Goal: Task Accomplishment & Management: Complete application form

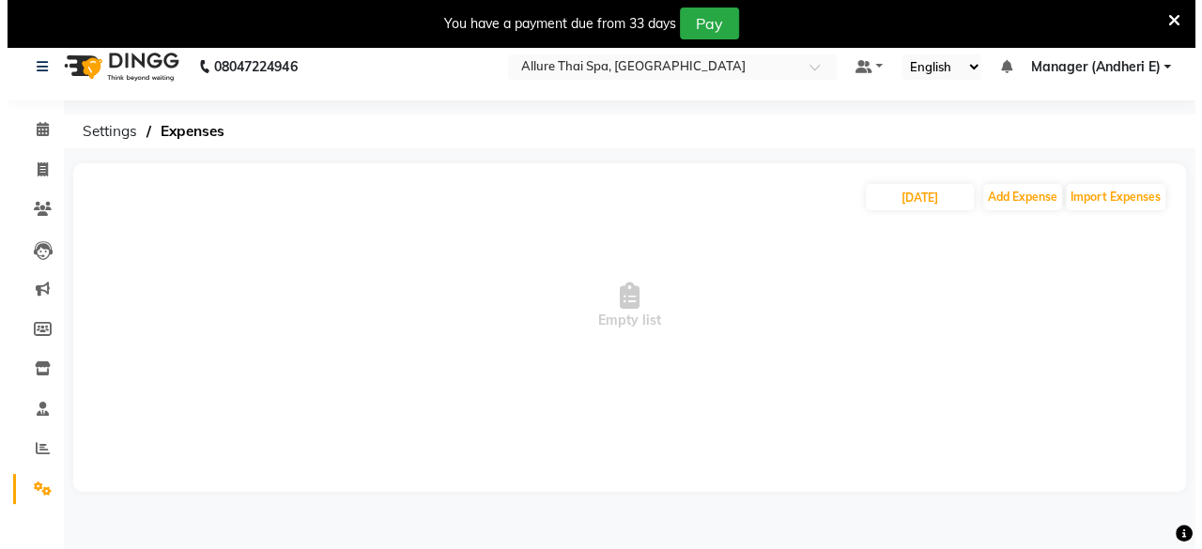
scroll to position [46, 0]
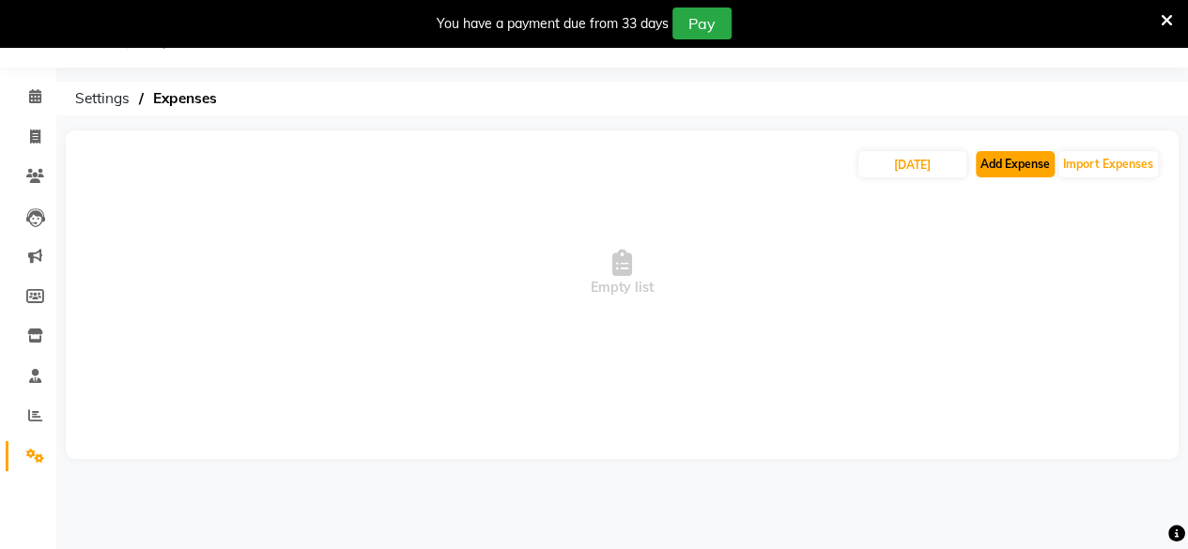
click at [1011, 169] on button "Add Expense" at bounding box center [1015, 164] width 79 height 26
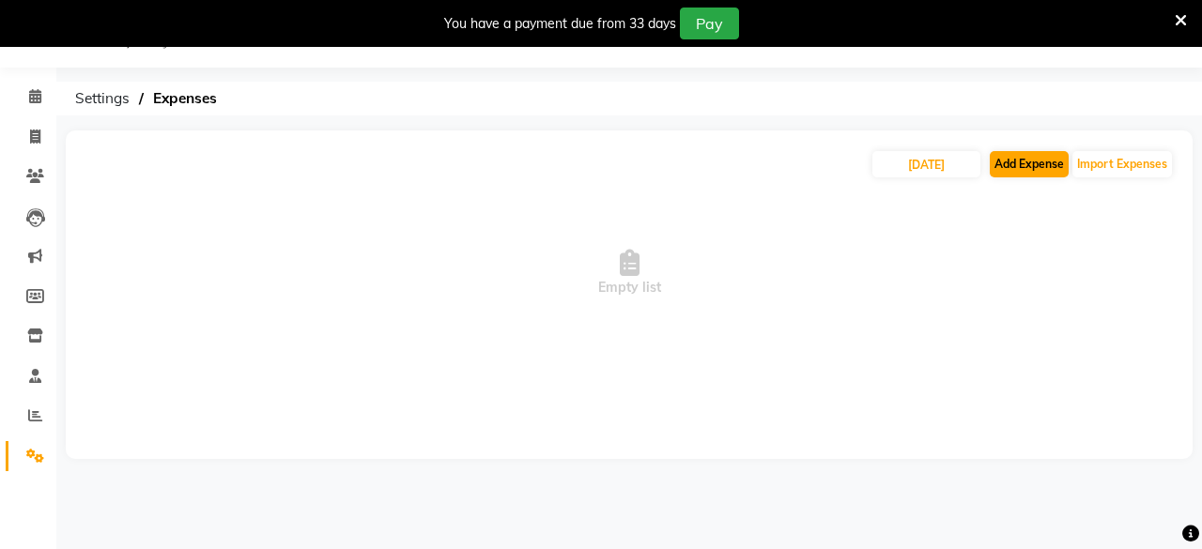
select select "1"
select select "5881"
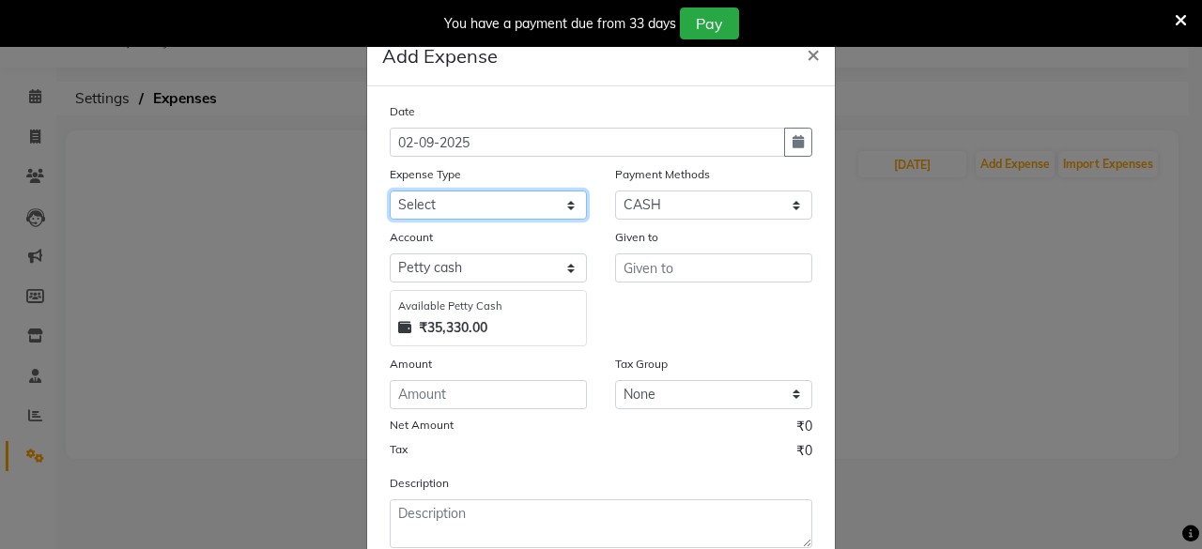
click at [493, 208] on select "Select Advance Salary Advertising and Marketing Expenses Bank charges Car maint…" at bounding box center [488, 205] width 197 height 29
select select "21354"
click at [390, 191] on select "Select Advance Salary Advertising and Marketing Expenses Bank charges Car maint…" at bounding box center [488, 205] width 197 height 29
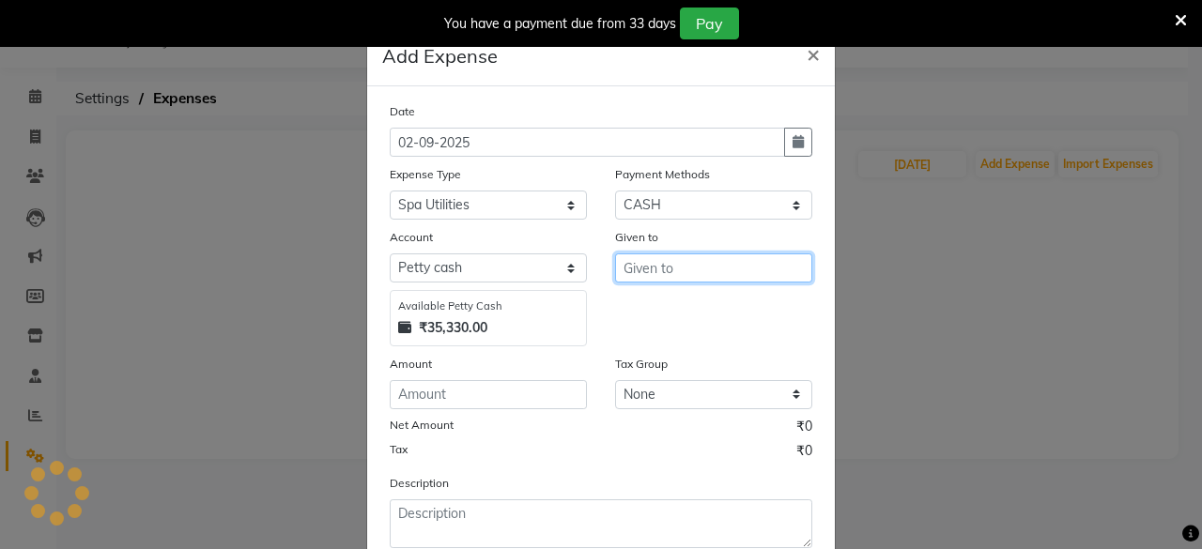
click at [664, 275] on input "text" at bounding box center [713, 268] width 197 height 29
type input "amazon delevery"
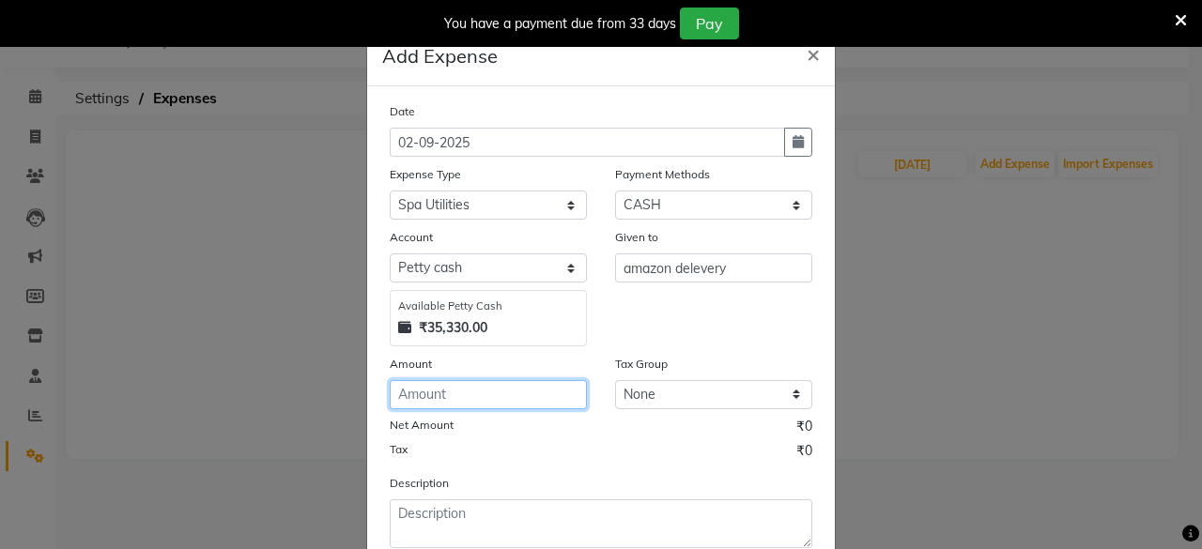
click at [421, 400] on input "number" at bounding box center [488, 394] width 197 height 29
type input "1335"
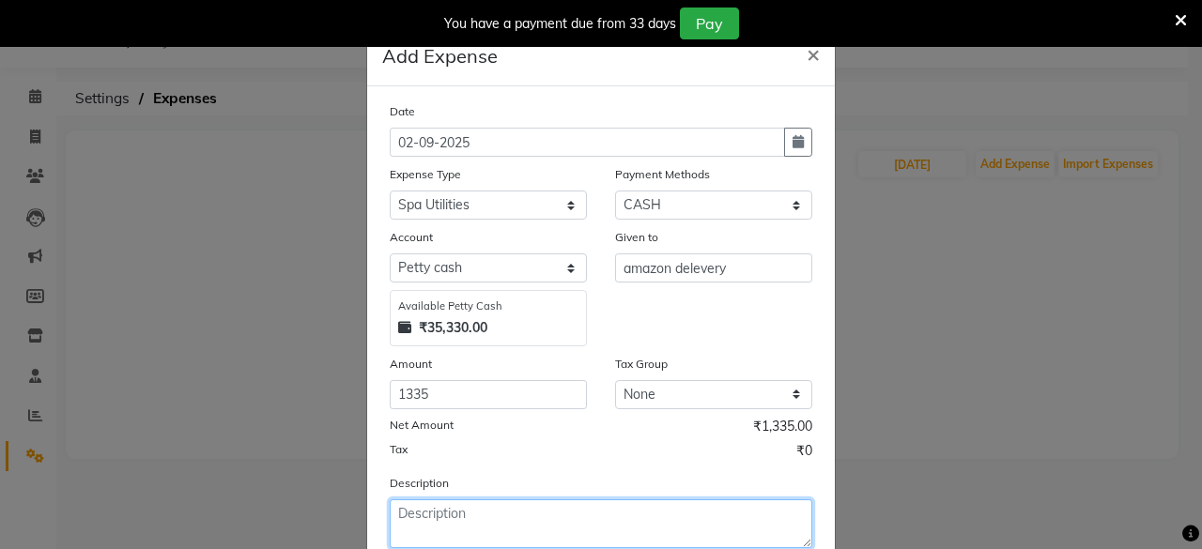
click at [433, 519] on textarea at bounding box center [601, 524] width 423 height 49
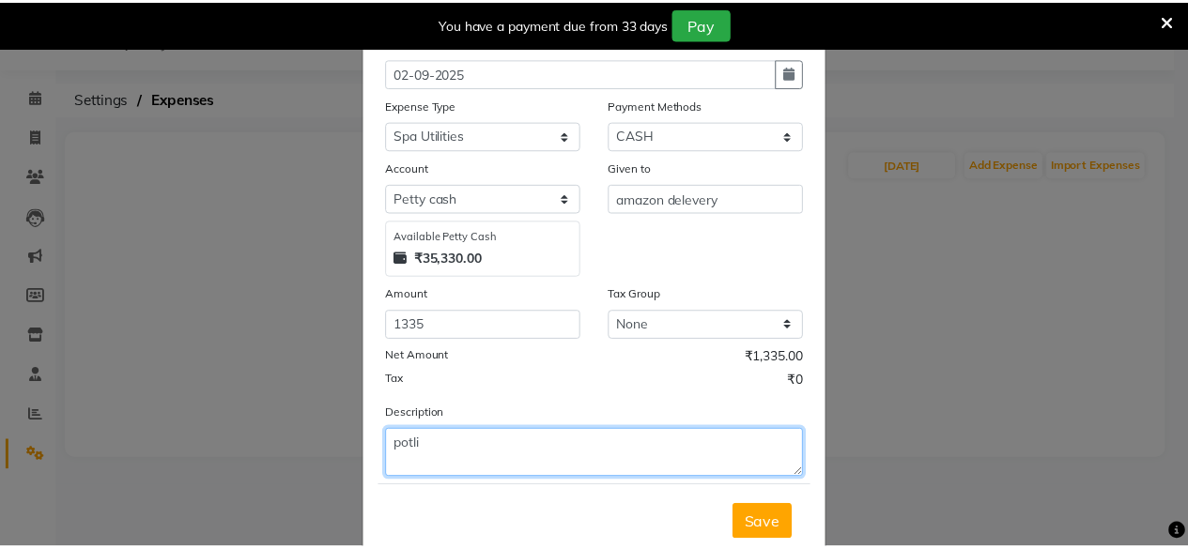
scroll to position [119, 0]
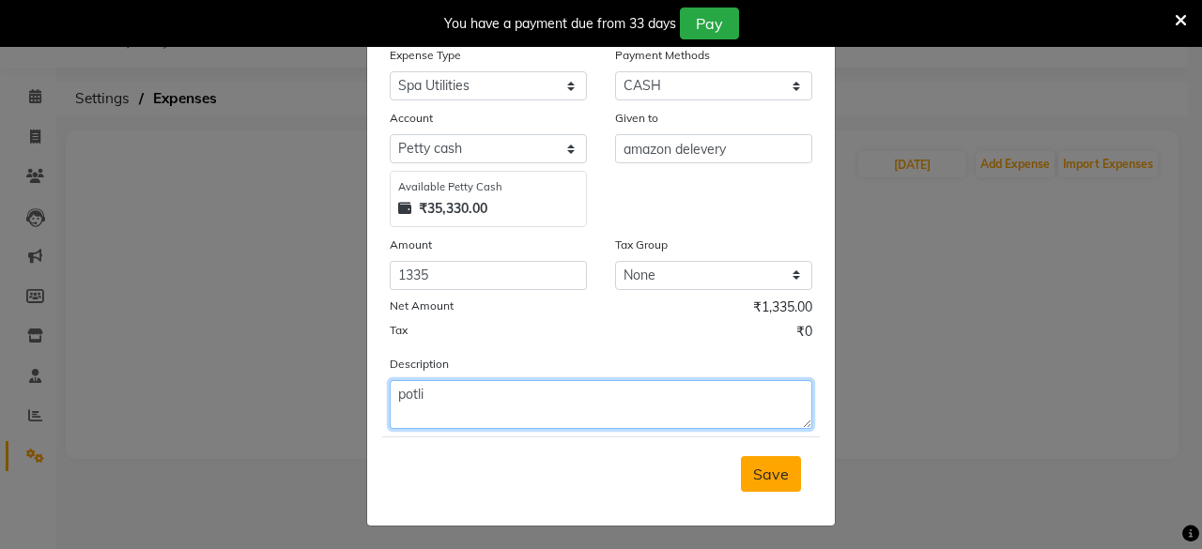
type textarea "potli"
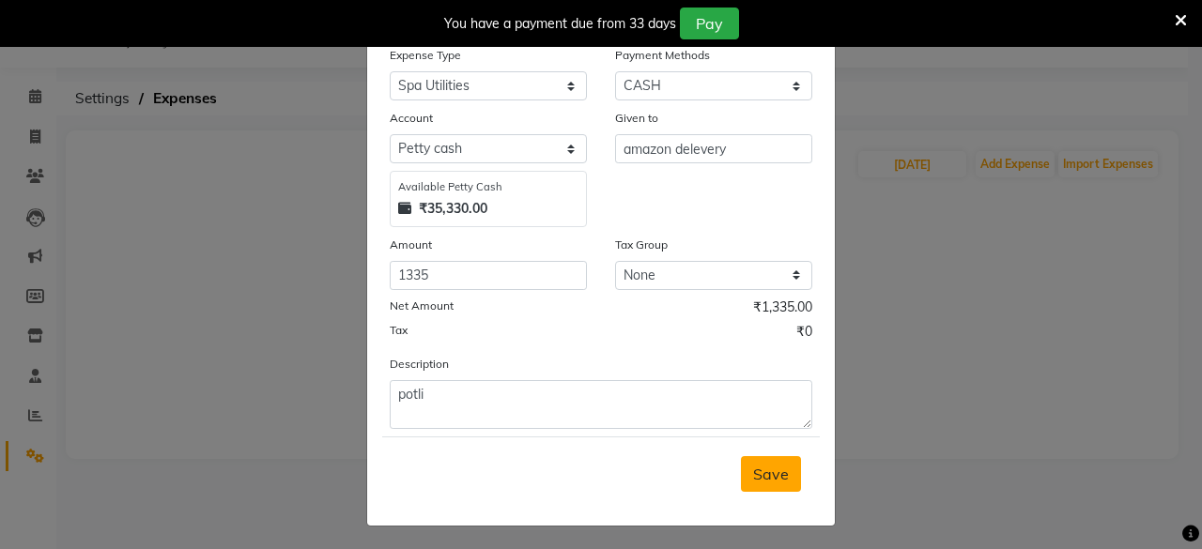
click at [768, 469] on span "Save" at bounding box center [771, 474] width 36 height 19
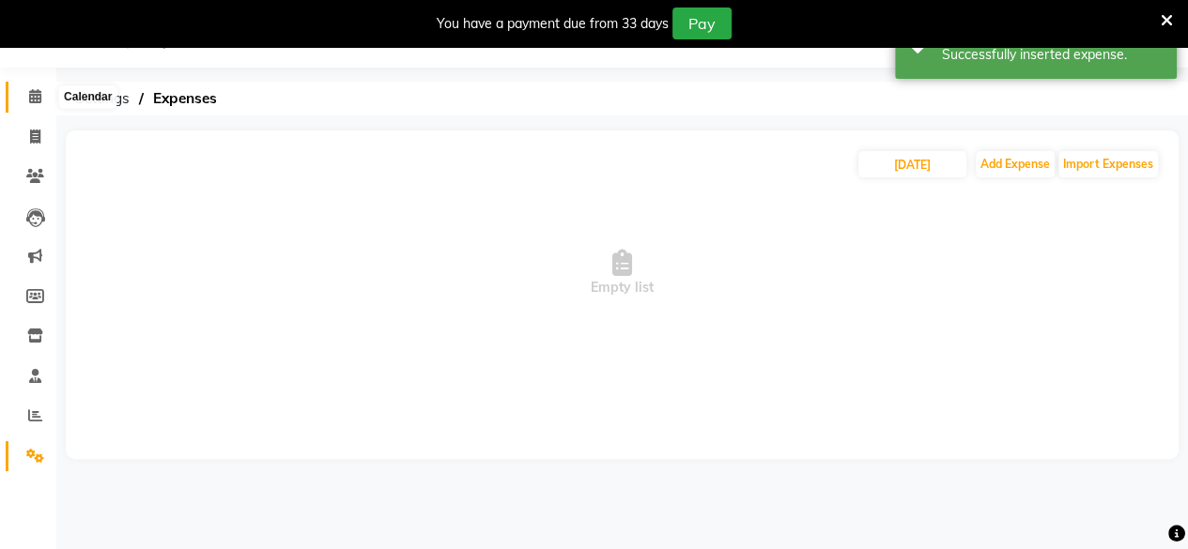
click at [44, 105] on span at bounding box center [35, 97] width 33 height 22
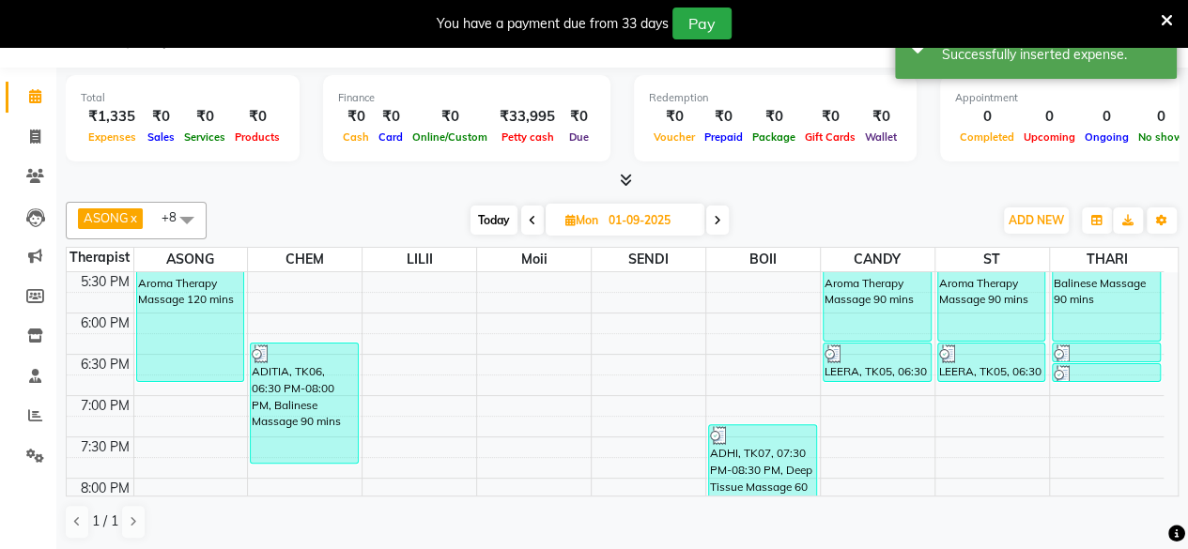
scroll to position [327, 0]
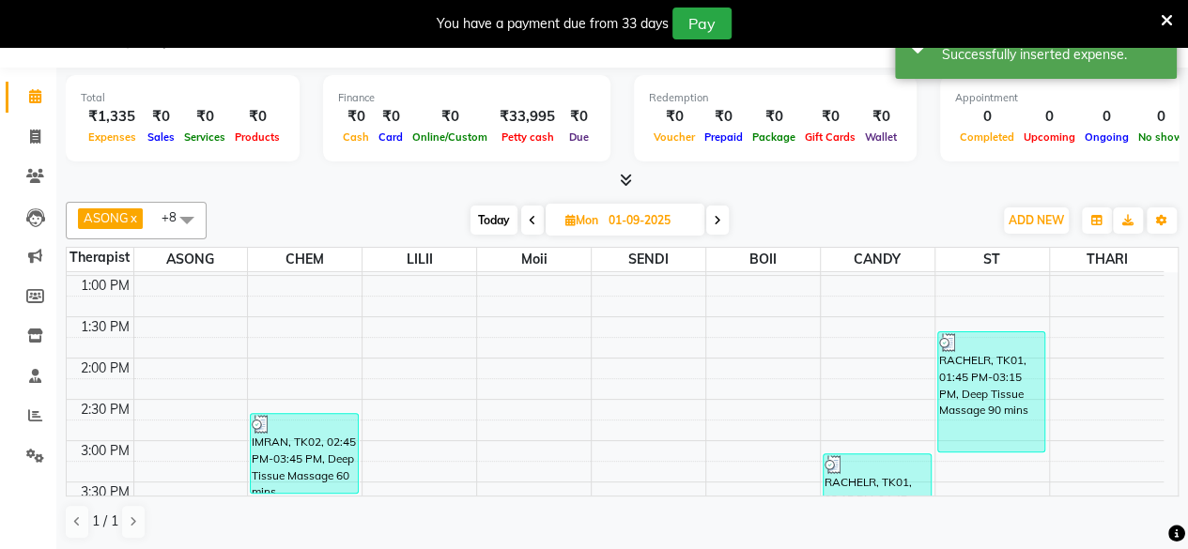
click at [716, 221] on icon at bounding box center [718, 220] width 8 height 11
type input "02-09-2025"
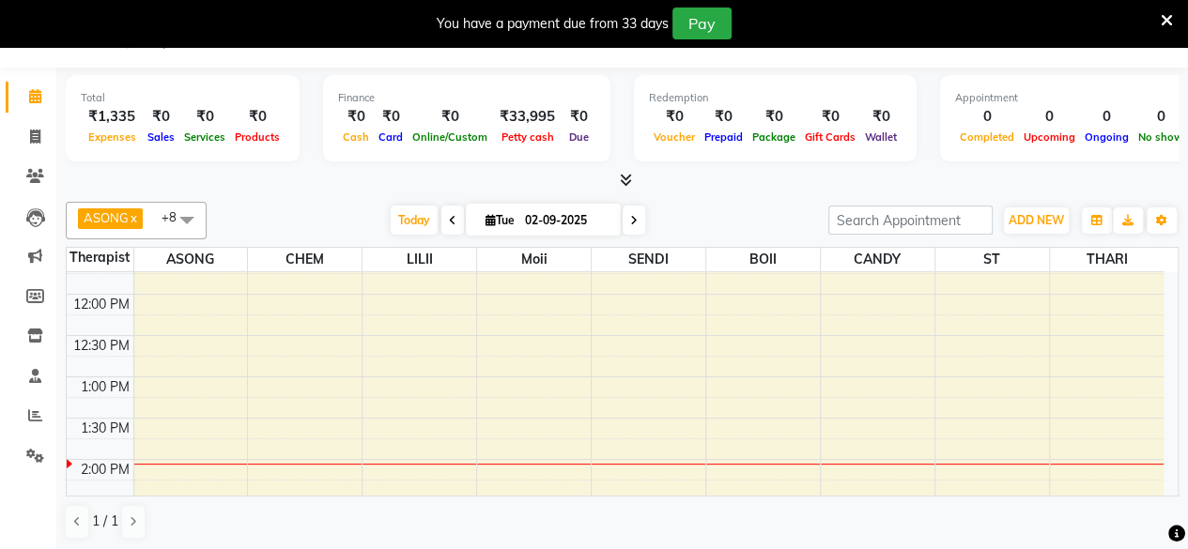
scroll to position [233, 0]
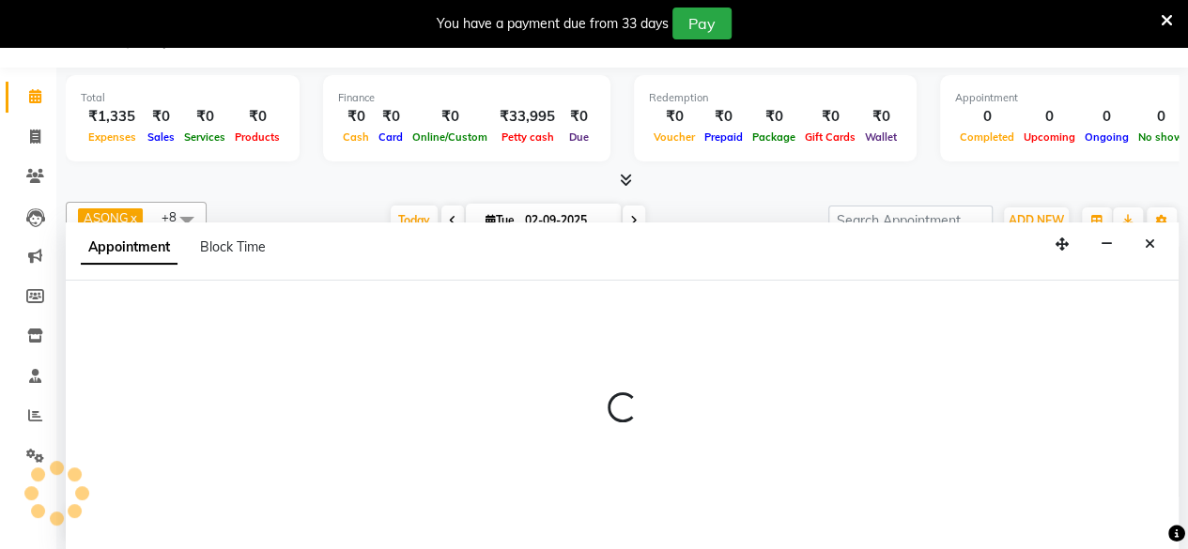
scroll to position [47, 0]
select select "89384"
select select "795"
select select "tentative"
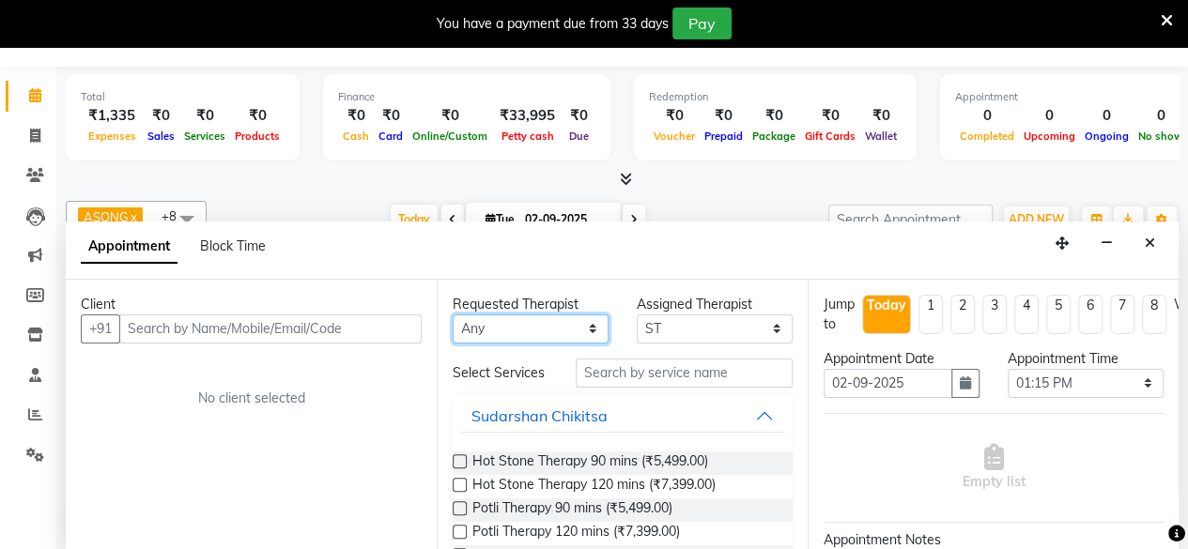
click at [503, 337] on select "Any ASONG [PERSON_NAME] BOII CANDY CHEM LILII Moii SENDI ST THARI" at bounding box center [531, 329] width 156 height 29
select select "89384"
click at [453, 315] on select "Any ASONG [PERSON_NAME] BOII CANDY CHEM LILII Moii SENDI ST THARI" at bounding box center [531, 329] width 156 height 29
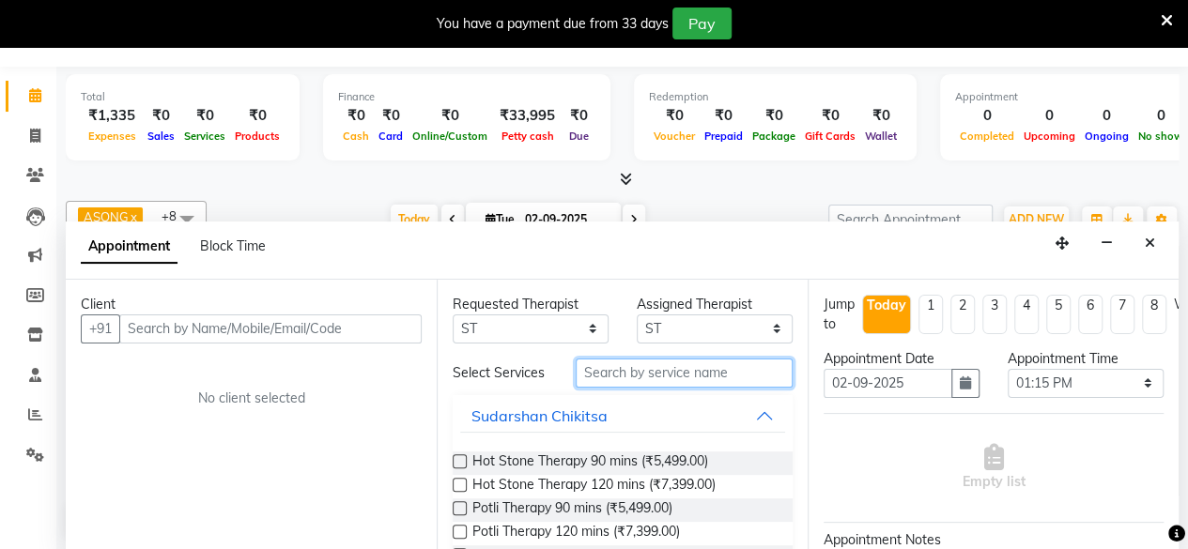
click at [614, 383] on input "text" at bounding box center [684, 373] width 217 height 29
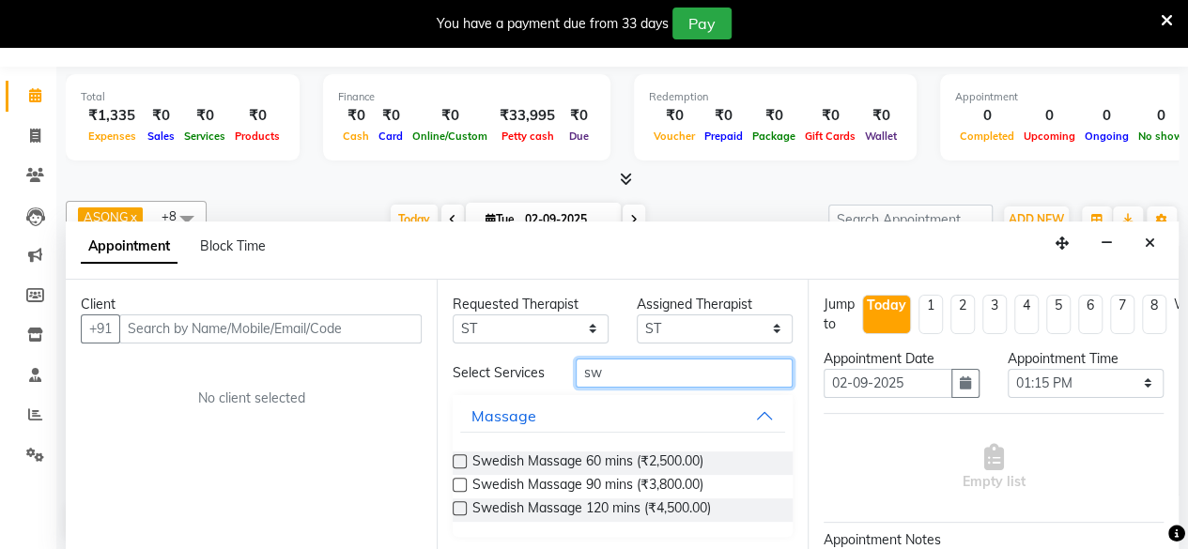
type input "sw"
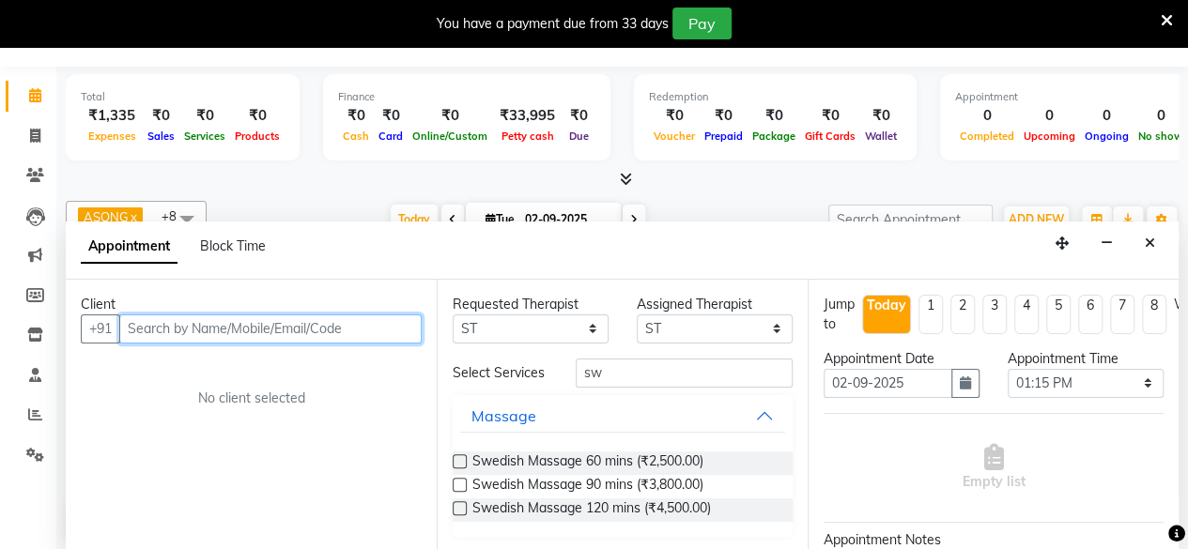
click at [224, 337] on input "text" at bounding box center [270, 329] width 302 height 29
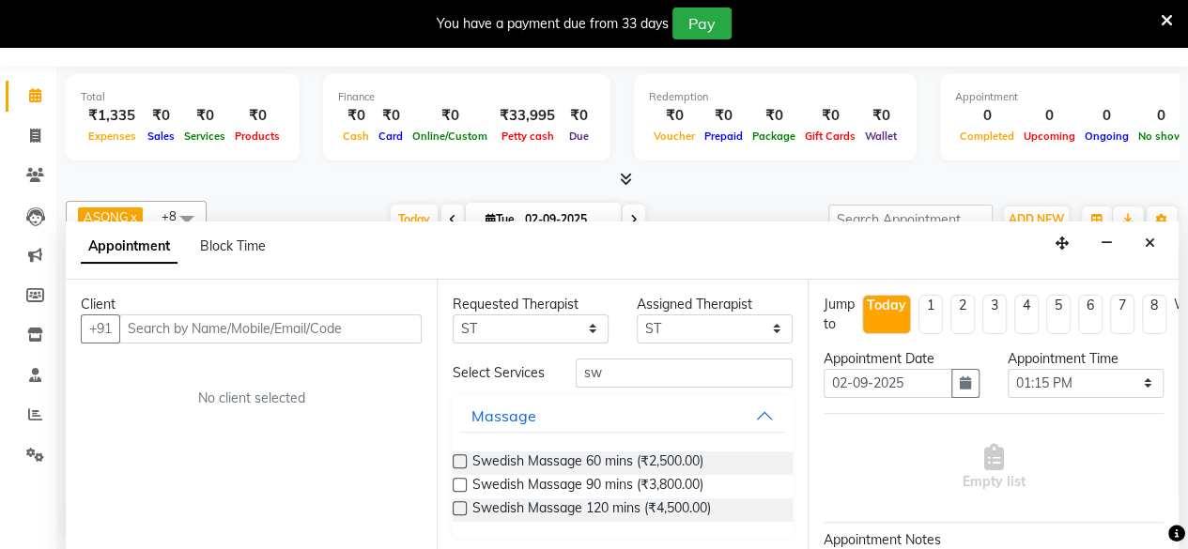
click at [457, 469] on label at bounding box center [460, 462] width 14 height 14
click at [457, 469] on input "checkbox" at bounding box center [459, 463] width 12 height 12
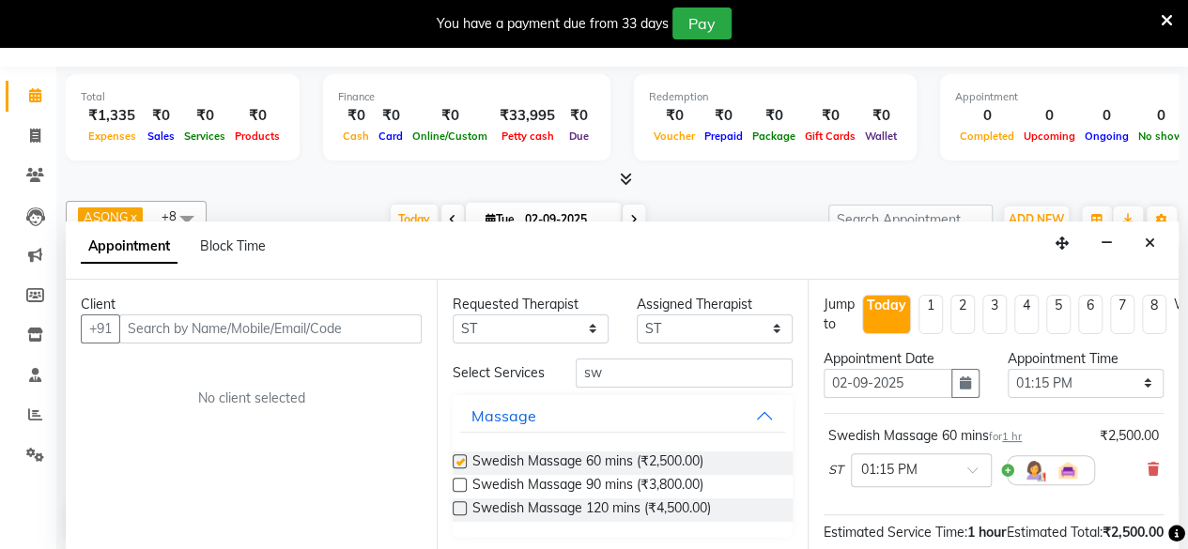
checkbox input "false"
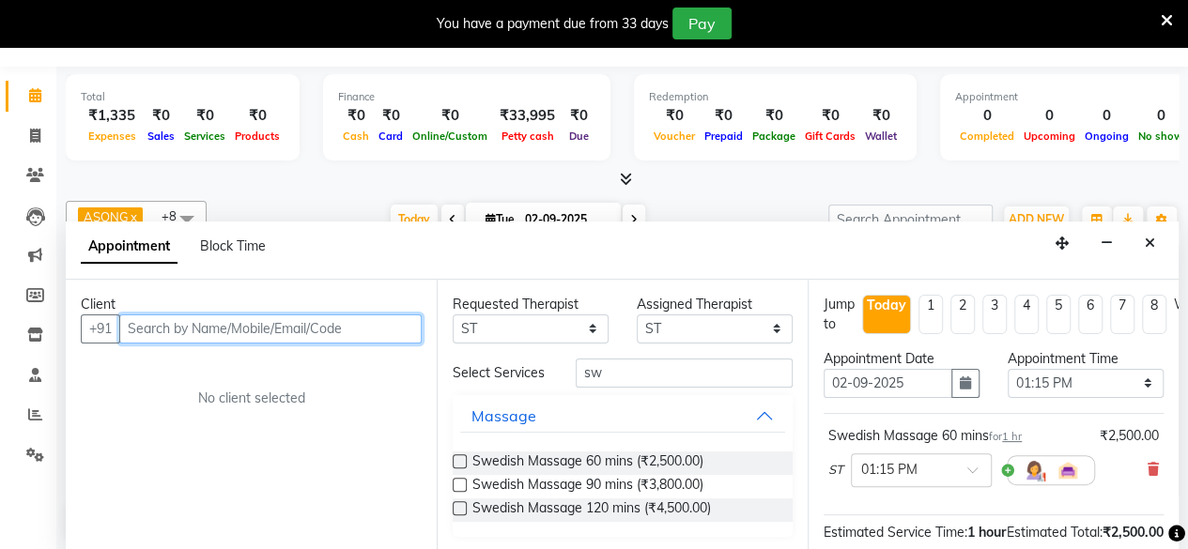
click at [217, 332] on input "text" at bounding box center [270, 329] width 302 height 29
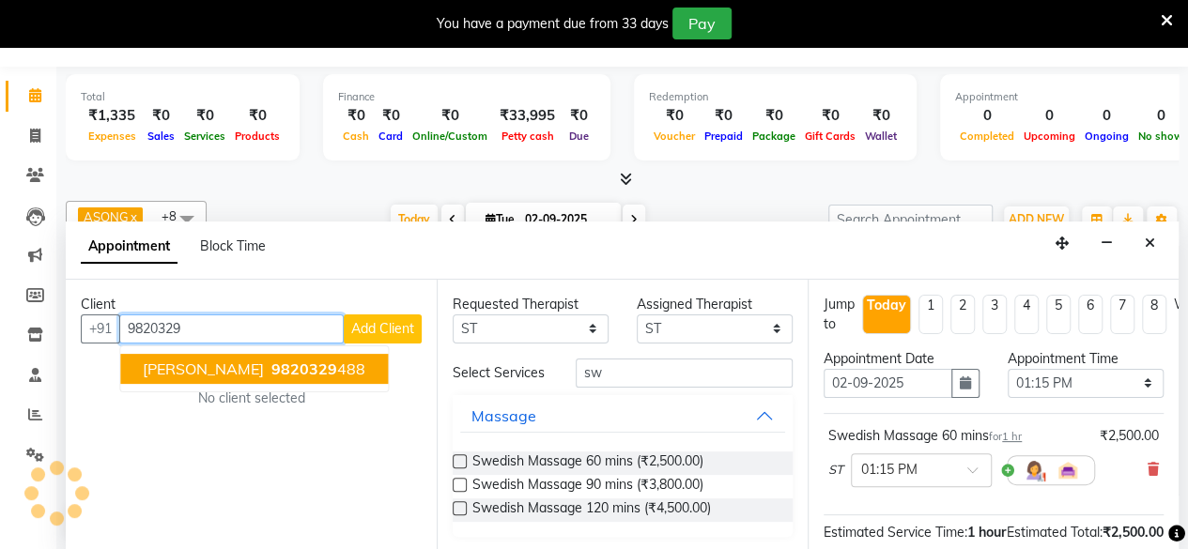
click at [271, 368] on span "9820329" at bounding box center [304, 369] width 66 height 19
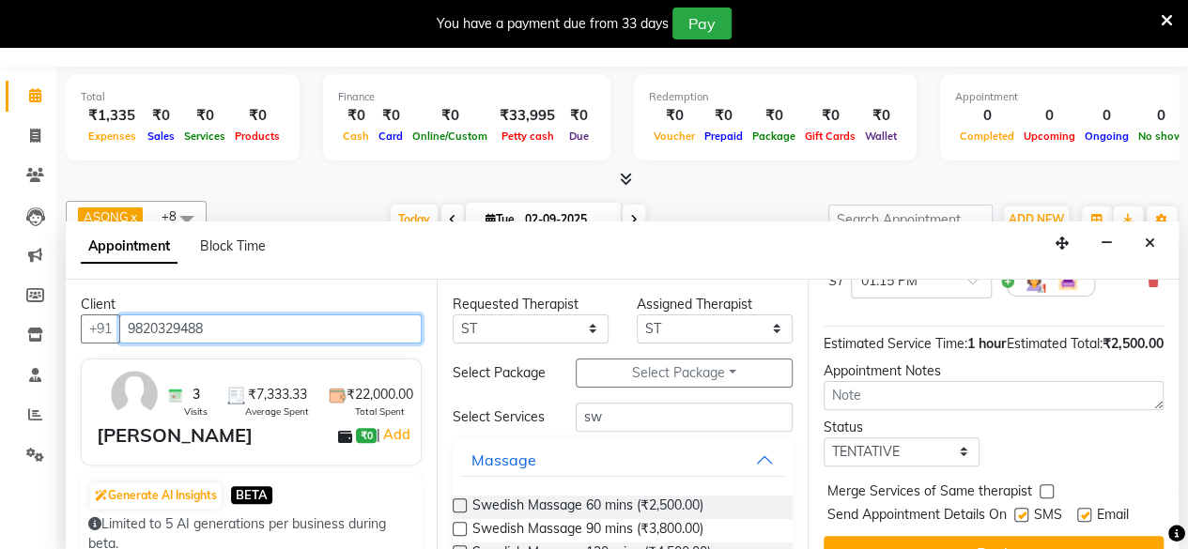
scroll to position [255, 0]
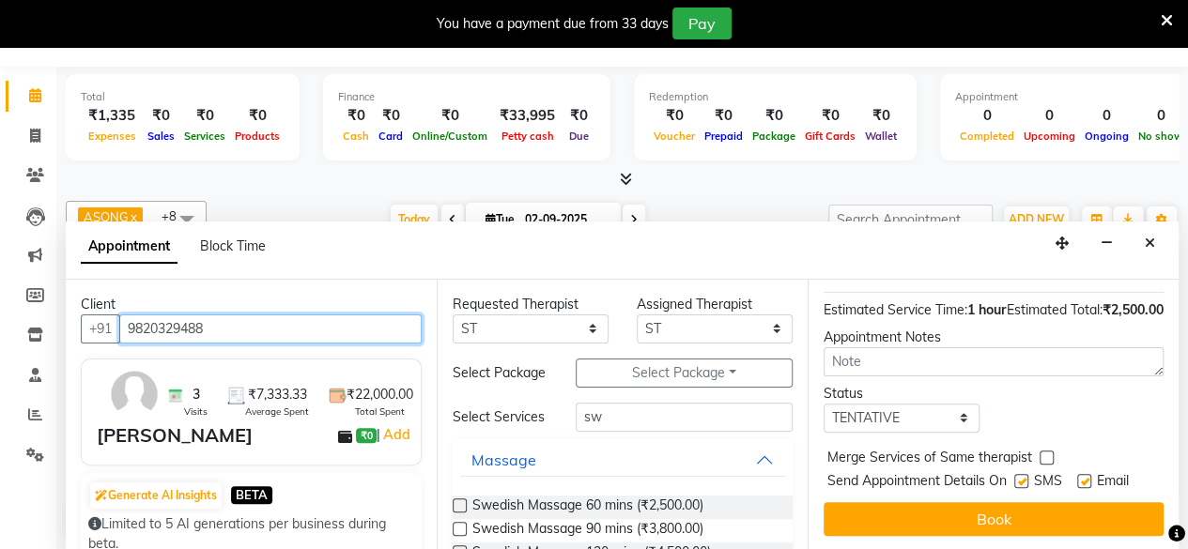
type input "9820329488"
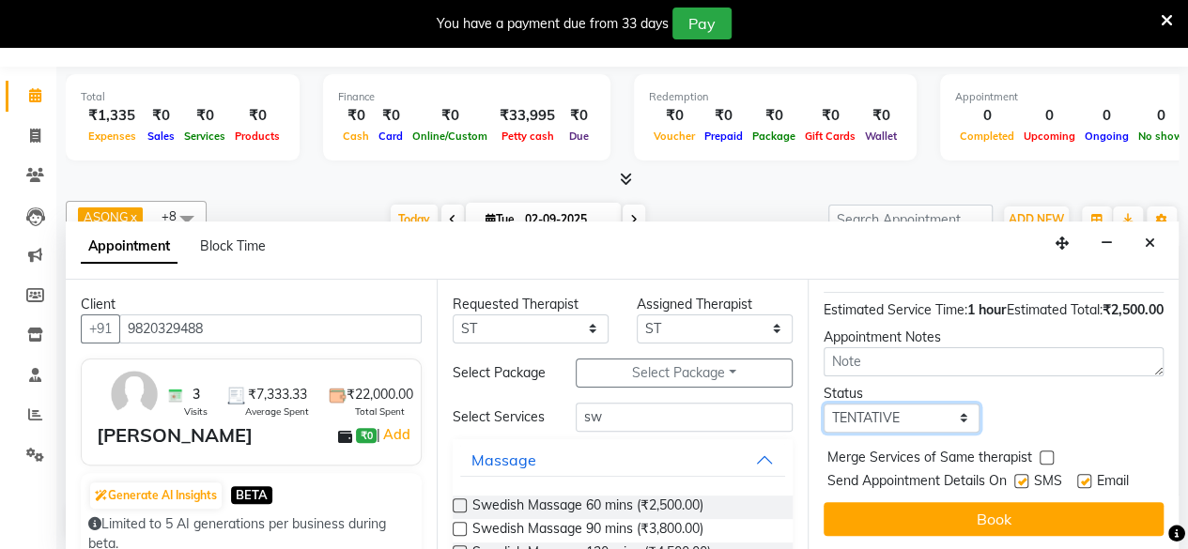
click at [905, 405] on select "Select TENTATIVE CONFIRM CHECK-IN UPCOMING" at bounding box center [902, 418] width 156 height 29
select select "confirm booking"
click at [824, 404] on select "Select TENTATIVE CONFIRM CHECK-IN UPCOMING" at bounding box center [902, 418] width 156 height 29
click at [1031, 471] on div "SMS" at bounding box center [1045, 482] width 63 height 23
click at [1017, 474] on label at bounding box center [1021, 481] width 14 height 14
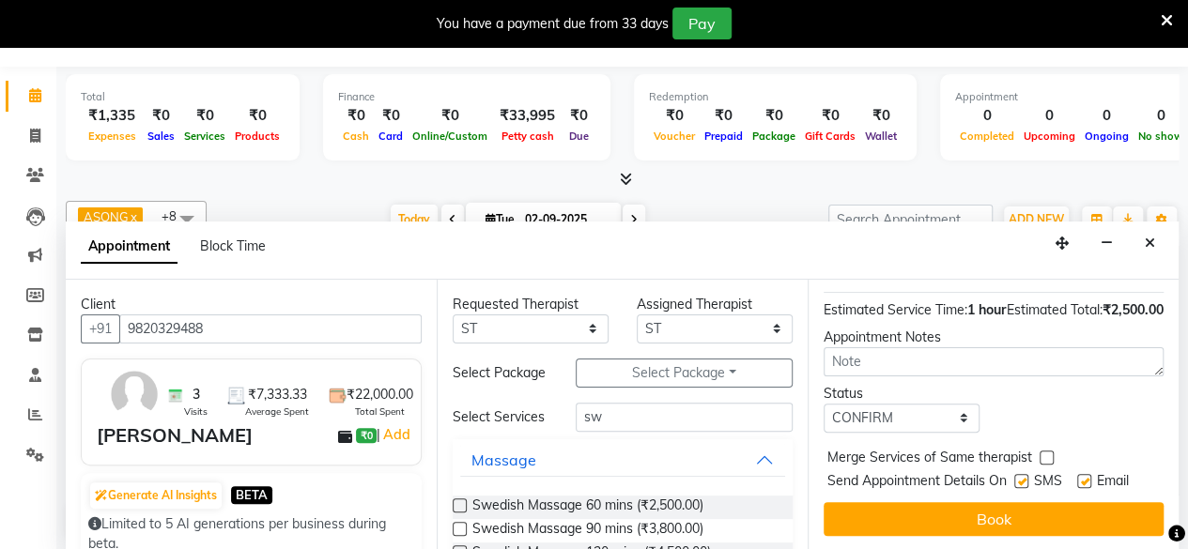
click at [1017, 477] on input "checkbox" at bounding box center [1020, 483] width 12 height 12
checkbox input "false"
click at [1087, 474] on label at bounding box center [1084, 481] width 14 height 14
click at [1087, 477] on input "checkbox" at bounding box center [1083, 483] width 12 height 12
checkbox input "false"
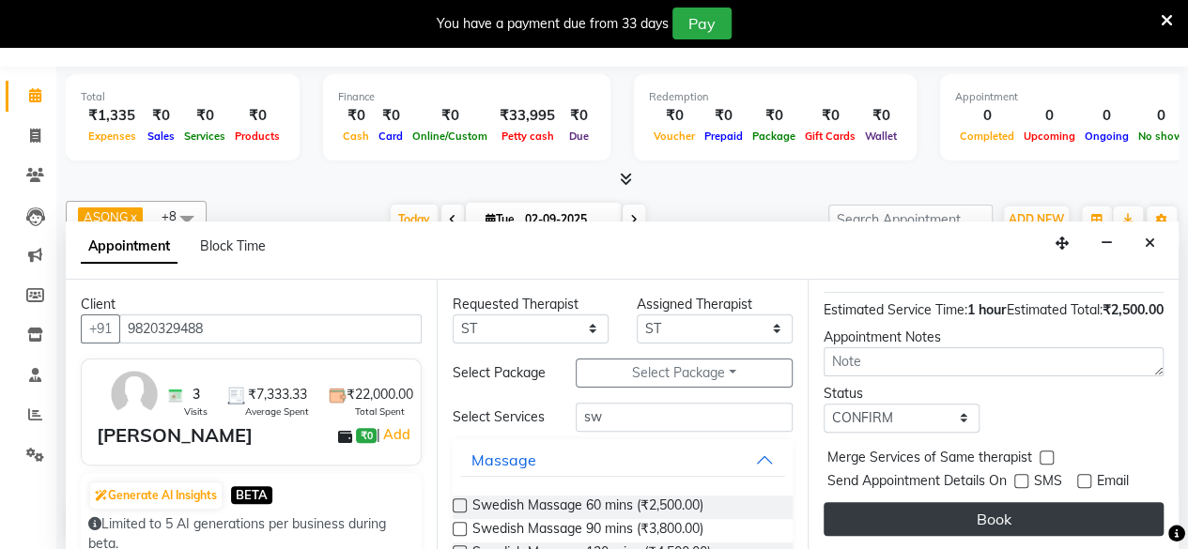
click at [977, 502] on button "Book" at bounding box center [994, 519] width 340 height 34
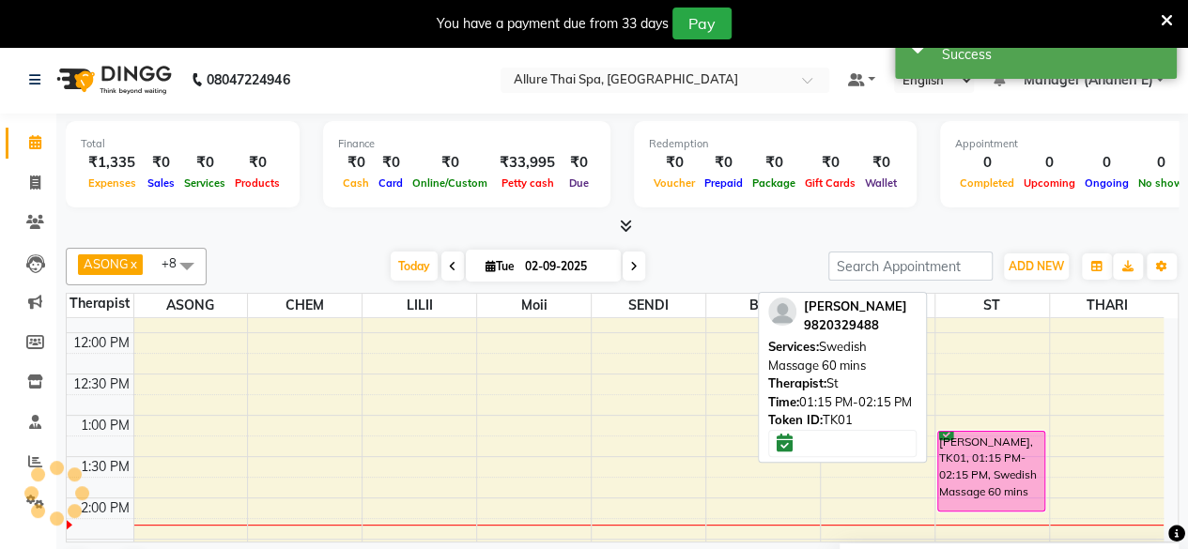
scroll to position [0, 0]
